Goal: Task Accomplishment & Management: Manage account settings

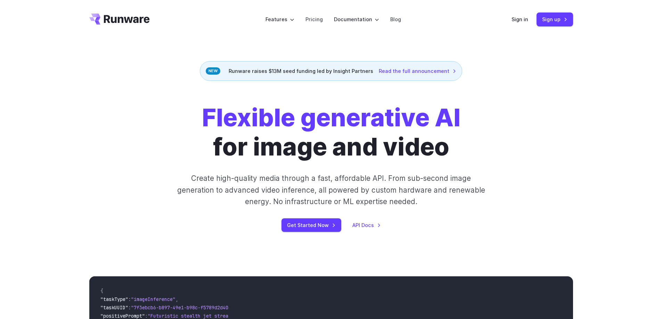
click at [519, 25] on div "Sign in Sign up" at bounding box center [543, 20] width 62 height 14
click at [525, 21] on link "Sign in" at bounding box center [520, 19] width 17 height 8
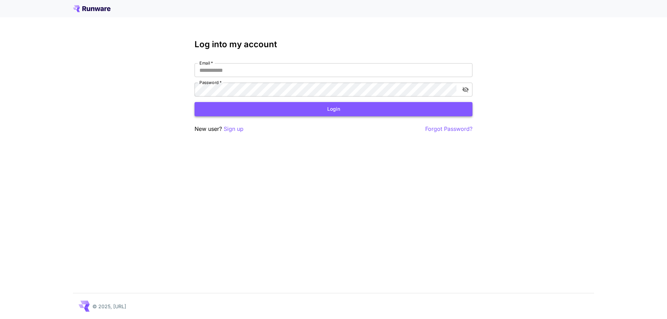
type input "**********"
click at [300, 110] on button "Login" at bounding box center [334, 109] width 278 height 14
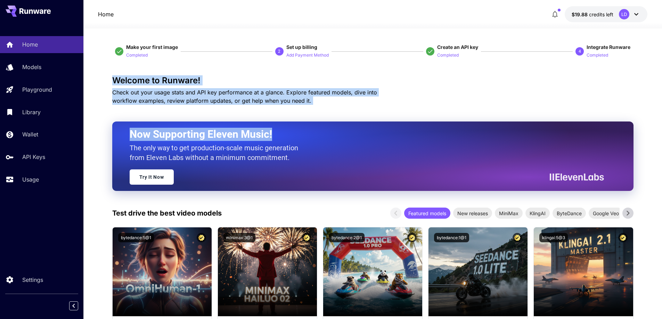
drag, startPoint x: 123, startPoint y: 79, endPoint x: 297, endPoint y: 110, distance: 176.3
click at [296, 104] on p "Check out your usage stats and API key performance at a glance. Explore feature…" at bounding box center [256, 96] width 289 height 17
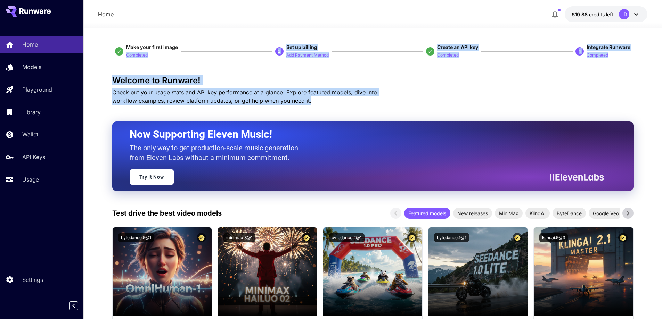
drag, startPoint x: 301, startPoint y: 104, endPoint x: 178, endPoint y: 43, distance: 137.4
click at [496, 97] on div "Welcome to Runware! Check out your usage stats and API key performance at a gla…" at bounding box center [372, 90] width 521 height 29
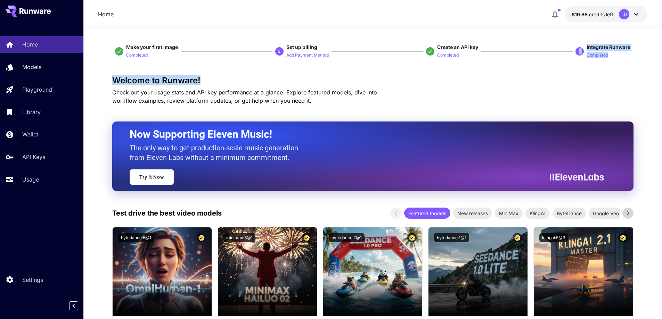
drag, startPoint x: 583, startPoint y: 42, endPoint x: 631, endPoint y: 62, distance: 52.4
click at [568, 95] on div "Welcome to Runware! Check out your usage stats and API key performance at a gla…" at bounding box center [372, 90] width 521 height 29
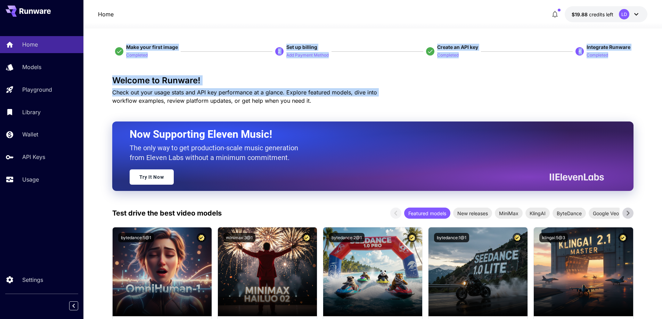
drag, startPoint x: 313, startPoint y: 81, endPoint x: 116, endPoint y: 28, distance: 203.4
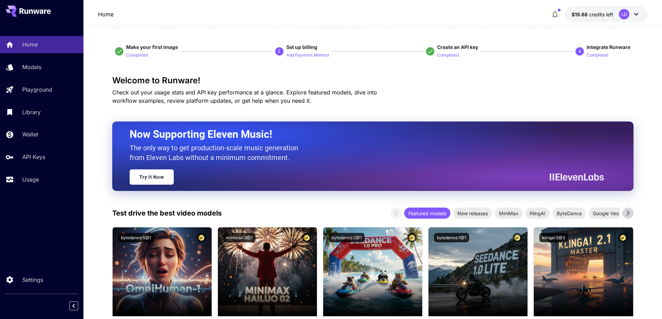
click at [315, 97] on p "Check out your usage stats and API key performance at a glance. Explore feature…" at bounding box center [256, 96] width 289 height 17
